Goal: Contribute content: Add original content to the website for others to see

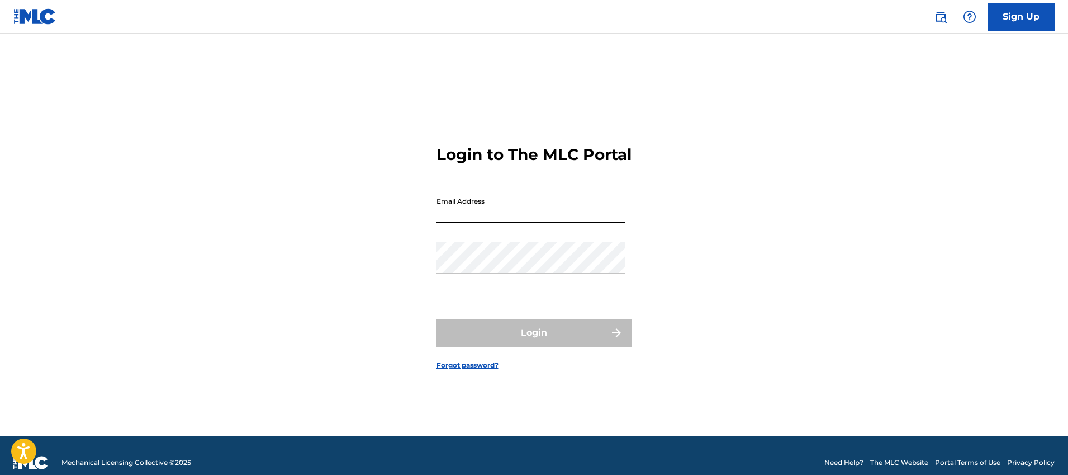
type input "[EMAIL_ADDRESS][DOMAIN_NAME]"
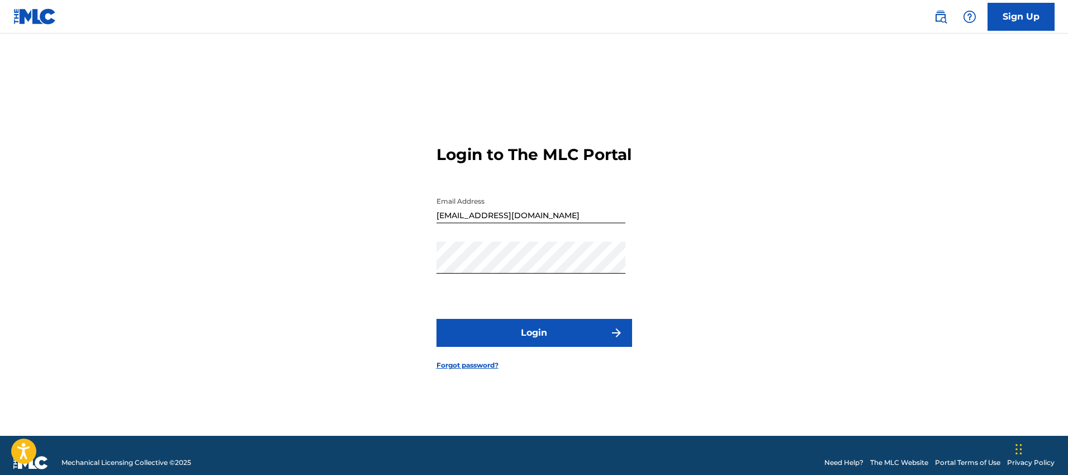
click at [539, 338] on button "Login" at bounding box center [535, 333] width 196 height 28
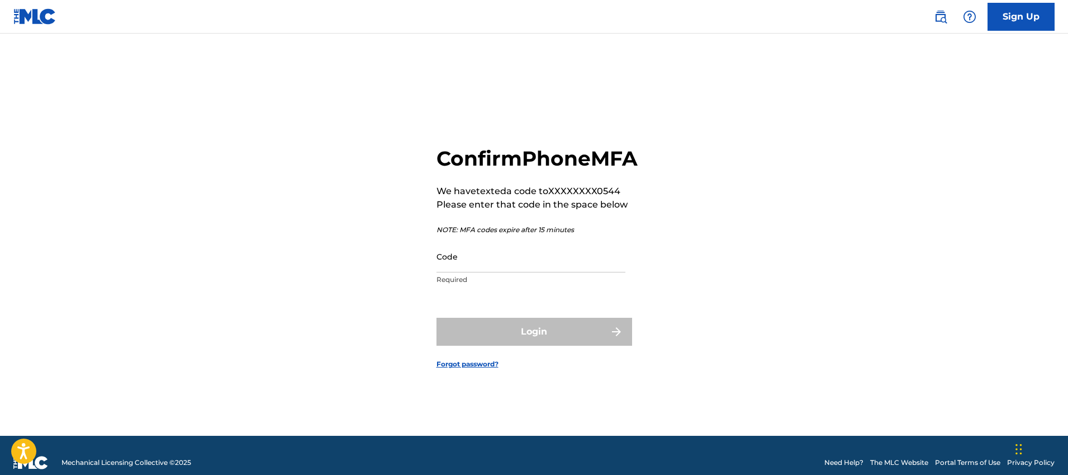
click at [537, 272] on input "Code" at bounding box center [531, 256] width 189 height 32
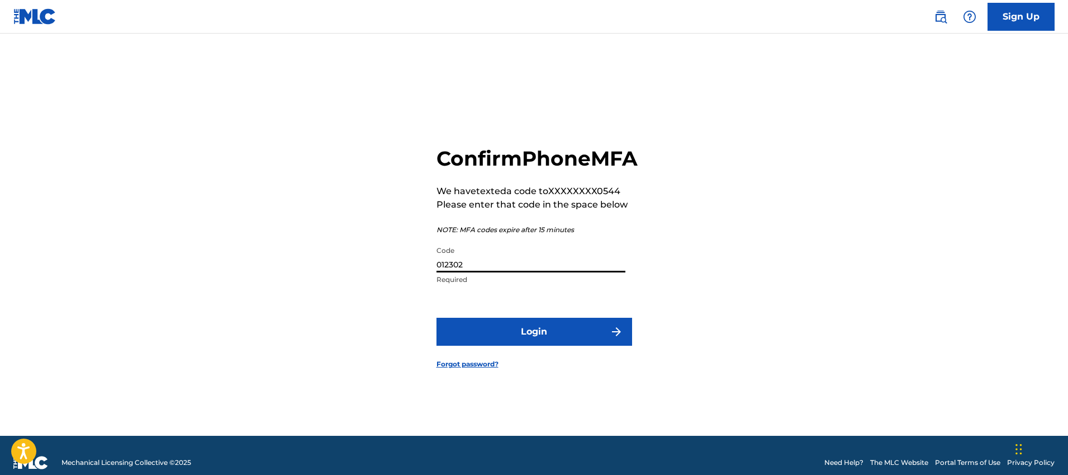
type input "012302"
click at [437, 318] on button "Login" at bounding box center [535, 332] width 196 height 28
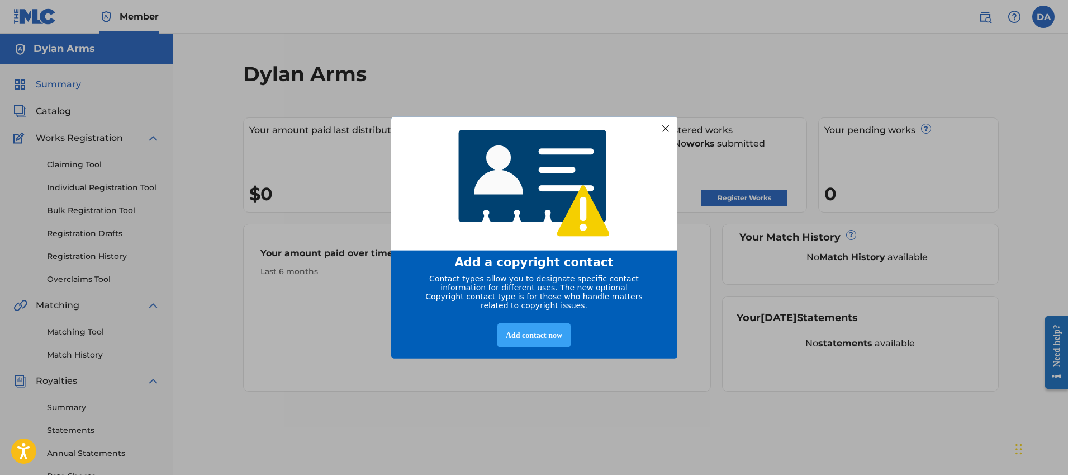
click at [531, 341] on div "Add contact now" at bounding box center [534, 335] width 73 height 24
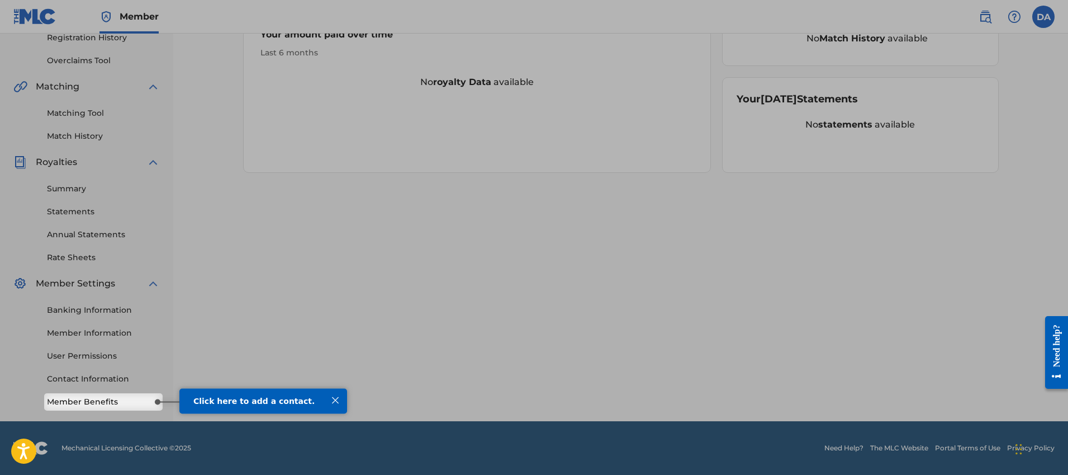
drag, startPoint x: 230, startPoint y: 405, endPoint x: 203, endPoint y: 405, distance: 26.8
click at [230, 405] on div "Click here to add a contact." at bounding box center [263, 400] width 140 height 9
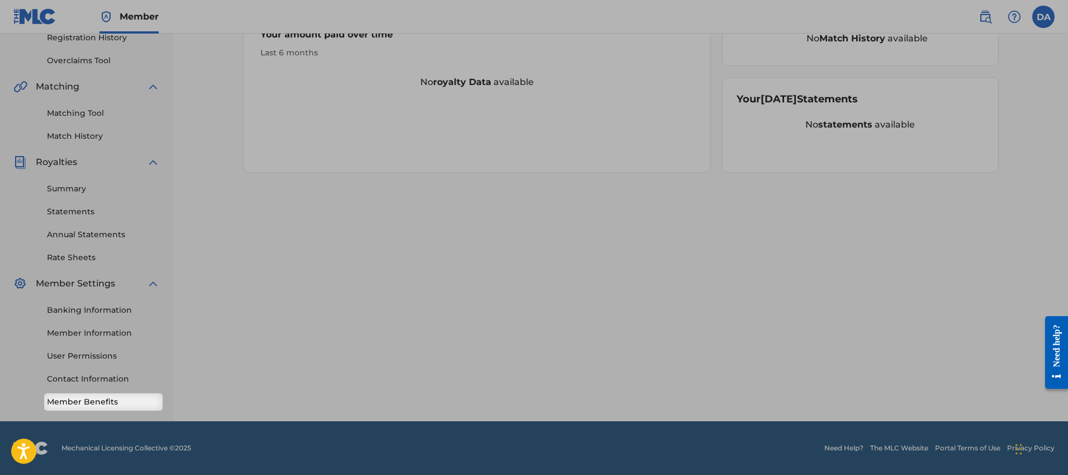
click at [112, 400] on link "Member Benefits" at bounding box center [103, 402] width 113 height 12
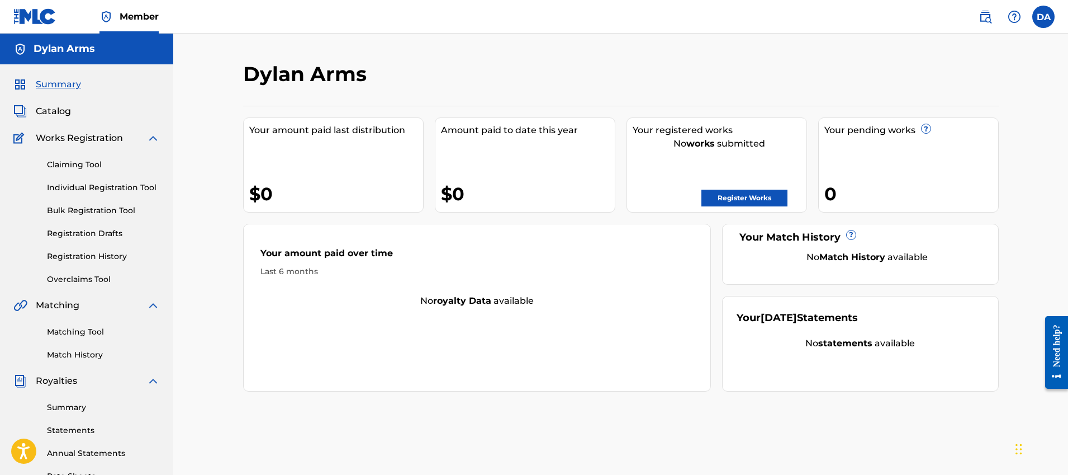
click at [706, 192] on link "Register Works" at bounding box center [745, 198] width 86 height 17
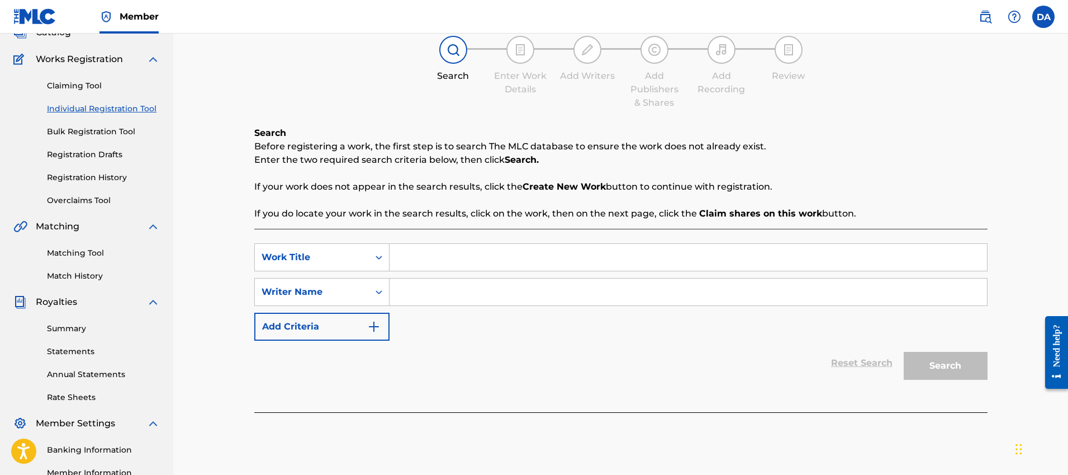
scroll to position [115, 0]
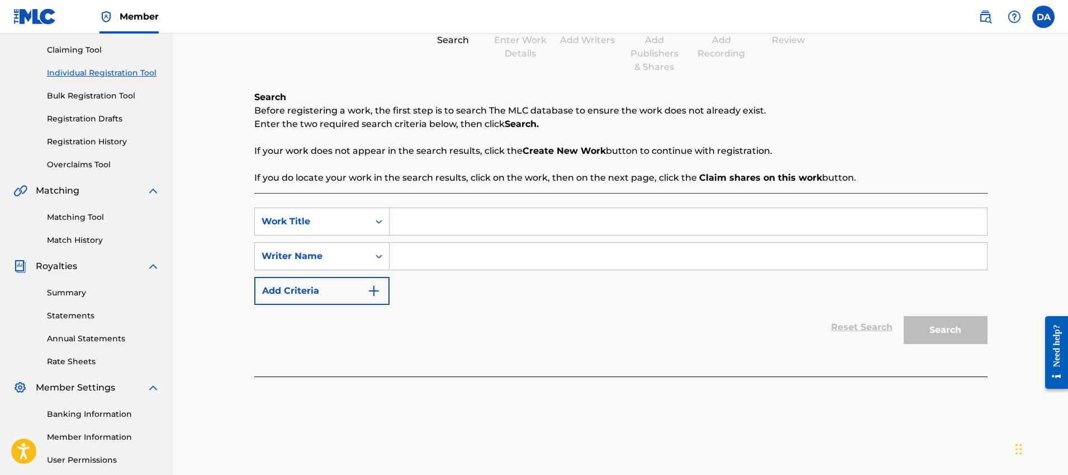
click at [420, 227] on input "Search Form" at bounding box center [689, 221] width 598 height 27
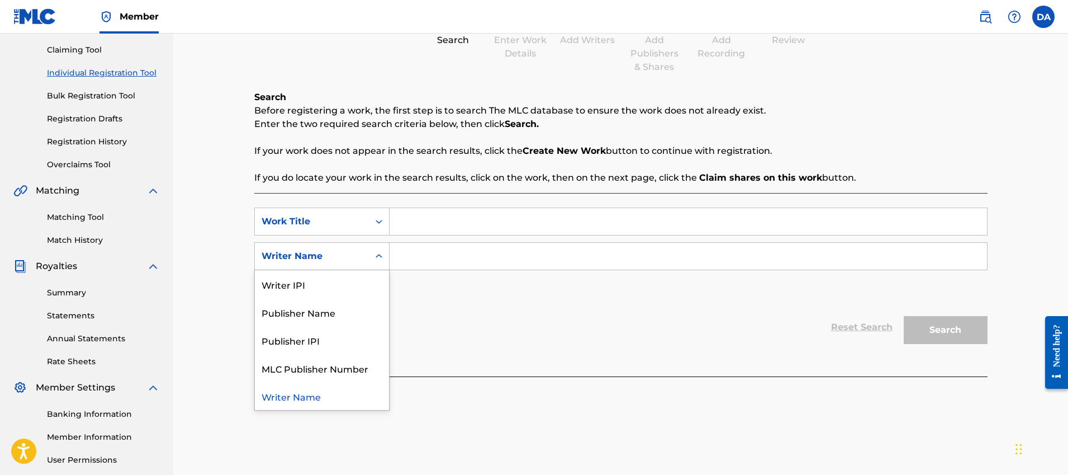
click at [369, 266] on div "Search Form" at bounding box center [379, 256] width 20 height 27
click at [368, 222] on div "Work Title" at bounding box center [321, 221] width 135 height 28
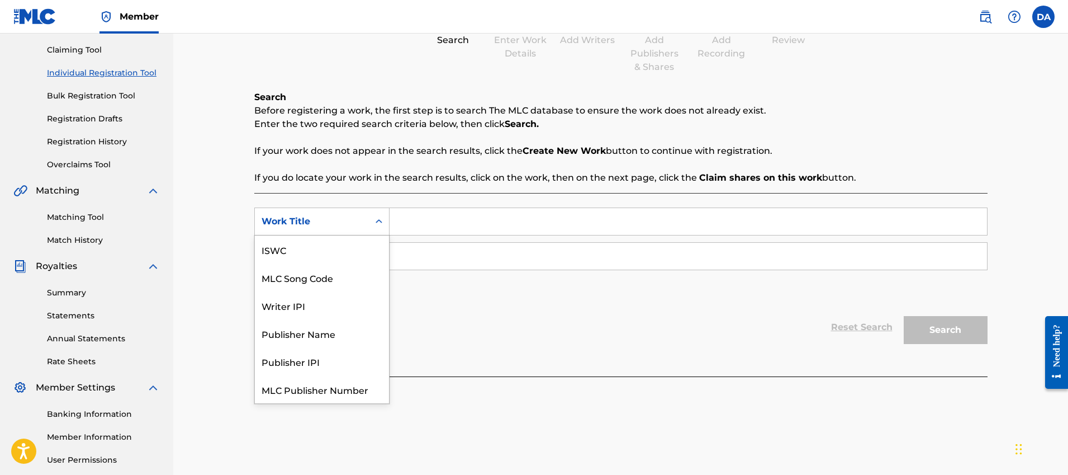
scroll to position [28, 0]
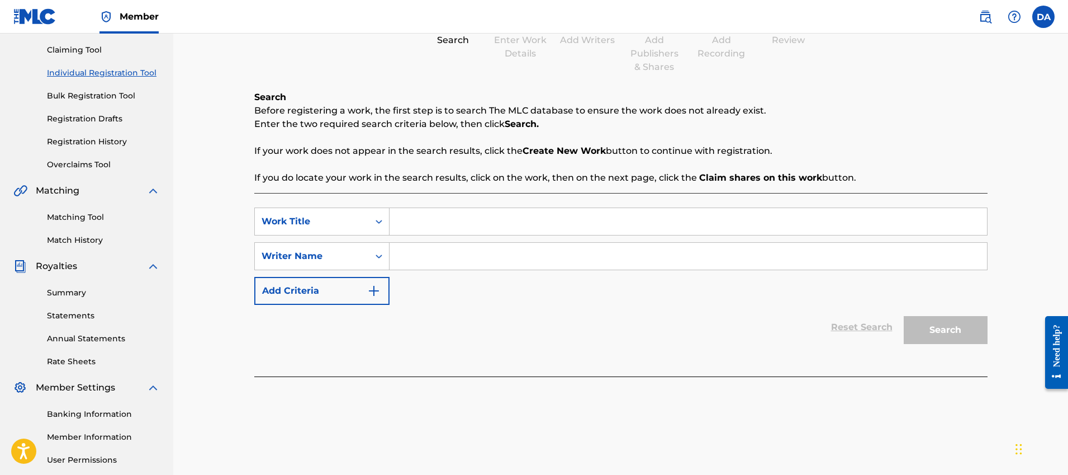
click at [368, 222] on div "Work Title" at bounding box center [312, 221] width 114 height 21
click at [436, 229] on input "Search Form" at bounding box center [689, 221] width 598 height 27
type input "F"
type input "Back to the Start"
click at [434, 263] on input "Search Form" at bounding box center [689, 256] width 598 height 27
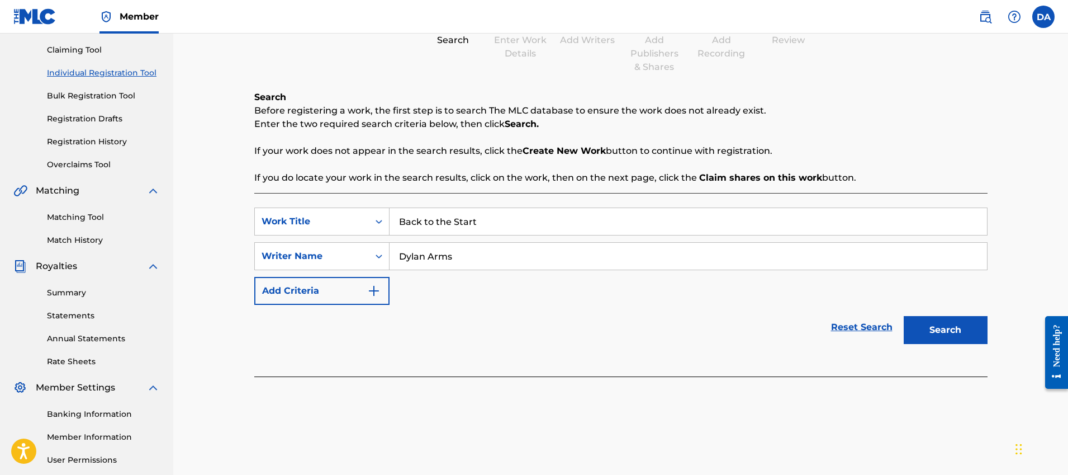
type input "Dylan Arms"
click at [975, 330] on button "Search" at bounding box center [946, 330] width 84 height 28
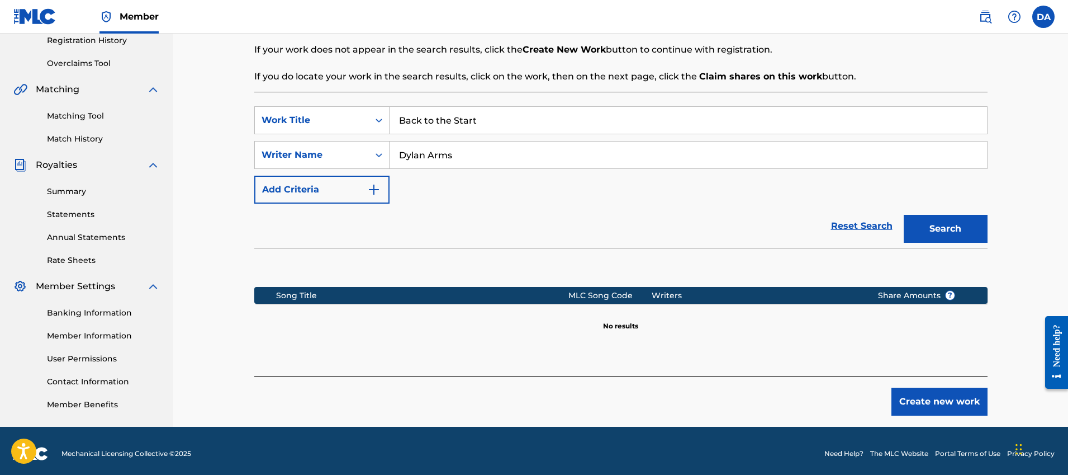
scroll to position [221, 0]
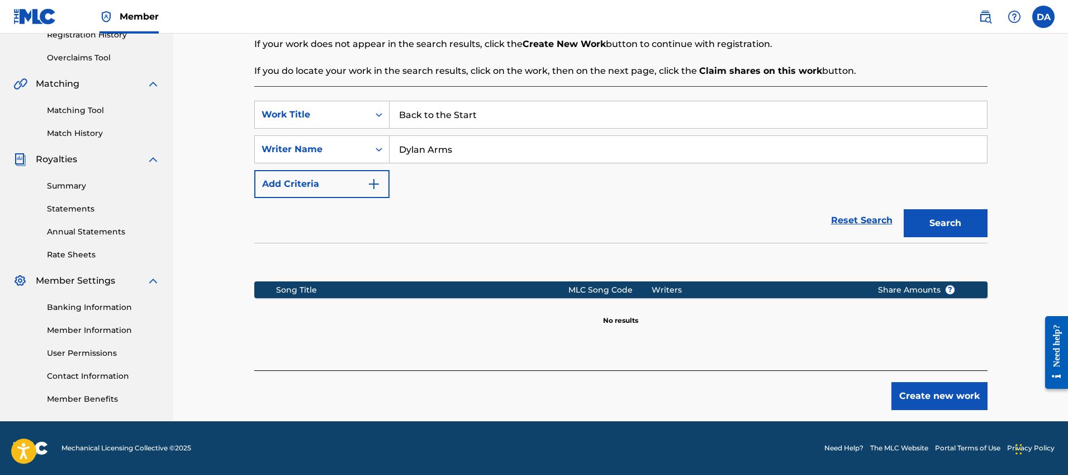
click at [934, 385] on button "Create new work" at bounding box center [940, 396] width 96 height 28
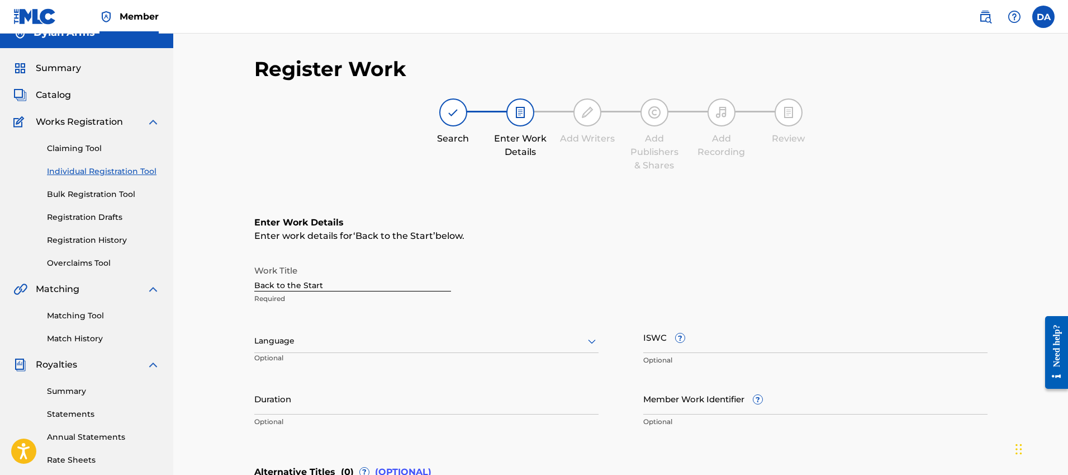
scroll to position [0, 0]
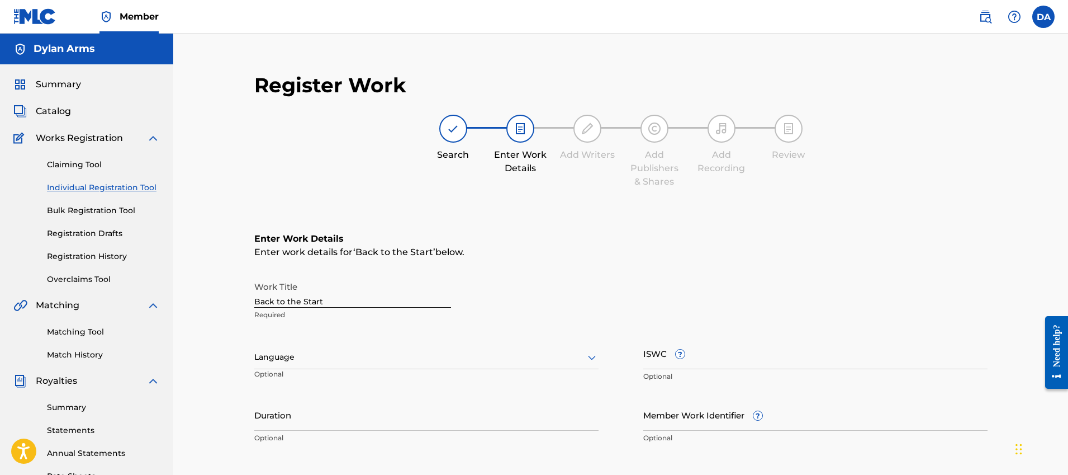
click at [66, 92] on div "Summary Catalog Works Registration Claiming Tool Individual Registration Tool B…" at bounding box center [86, 351] width 173 height 575
click at [68, 88] on span "Summary" at bounding box center [58, 84] width 45 height 13
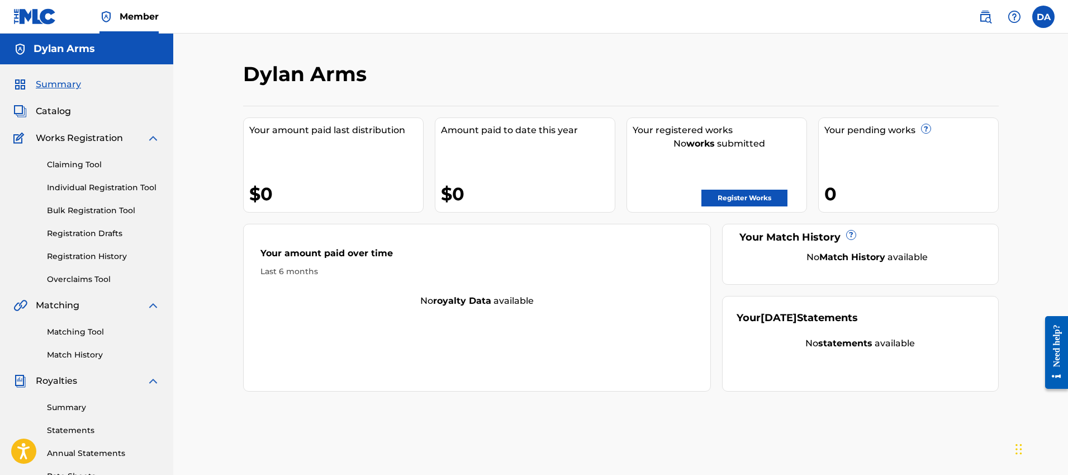
click at [54, 105] on span "Catalog" at bounding box center [53, 111] width 35 height 13
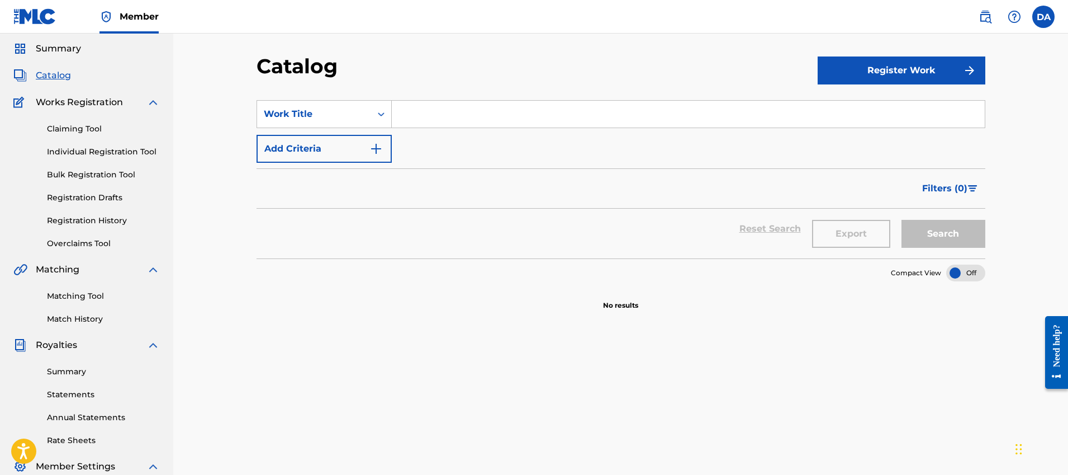
scroll to position [40, 0]
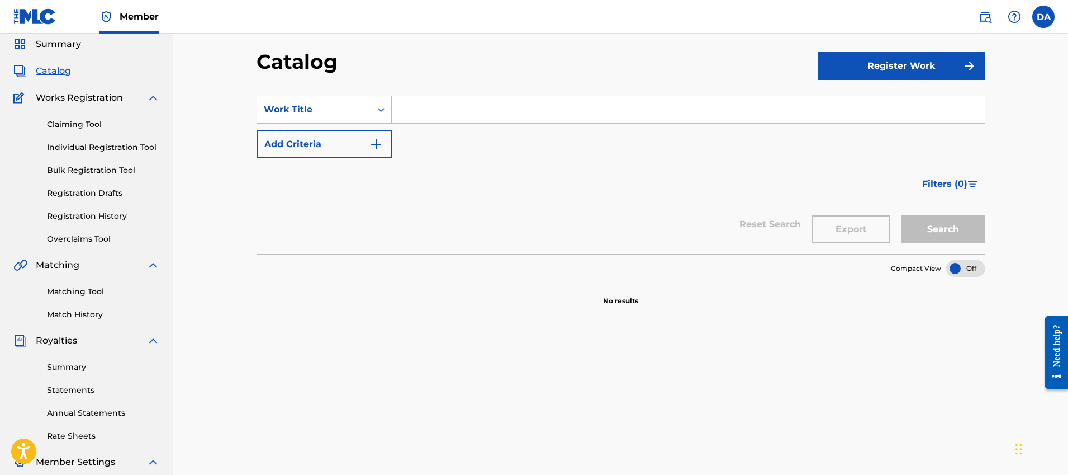
click at [110, 168] on link "Bulk Registration Tool" at bounding box center [103, 170] width 113 height 12
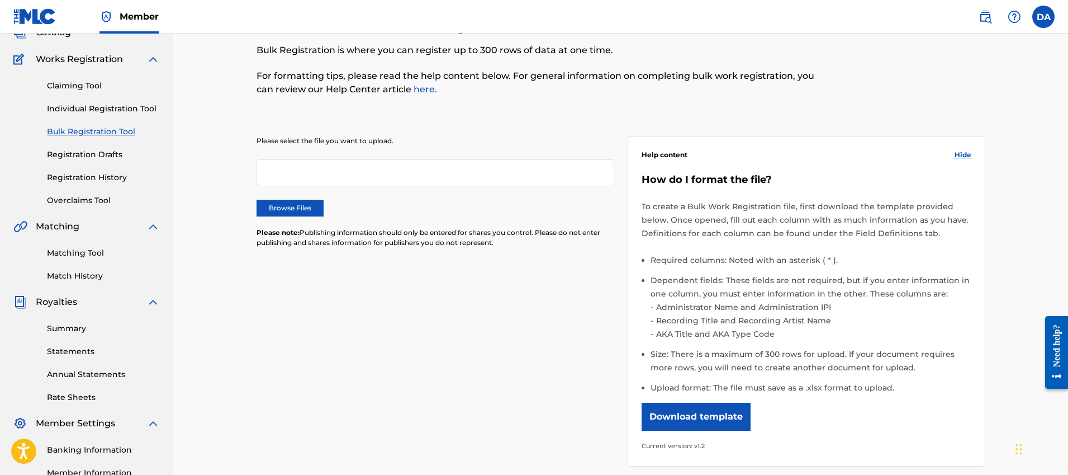
scroll to position [78, 0]
click at [73, 330] on link "Summary" at bounding box center [103, 330] width 113 height 12
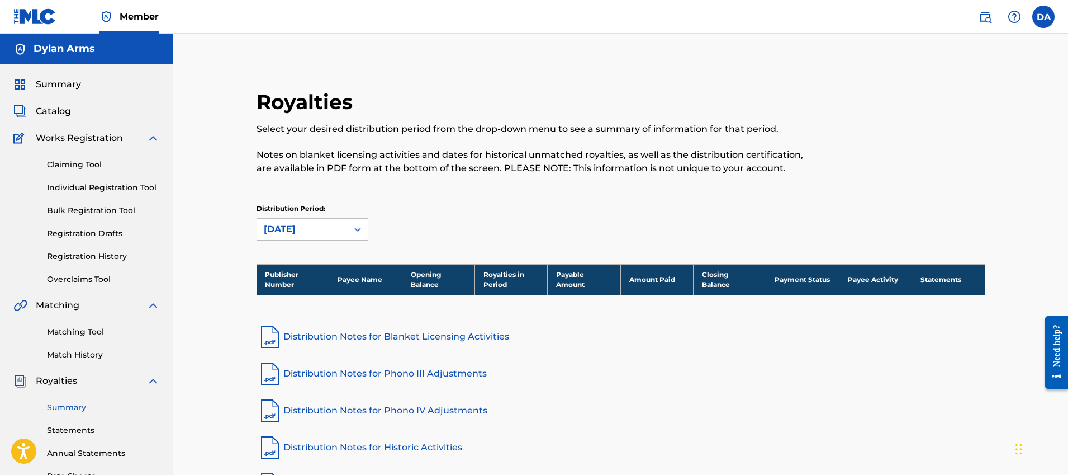
click at [67, 84] on span "Summary" at bounding box center [58, 84] width 45 height 13
